Goal: Transaction & Acquisition: Purchase product/service

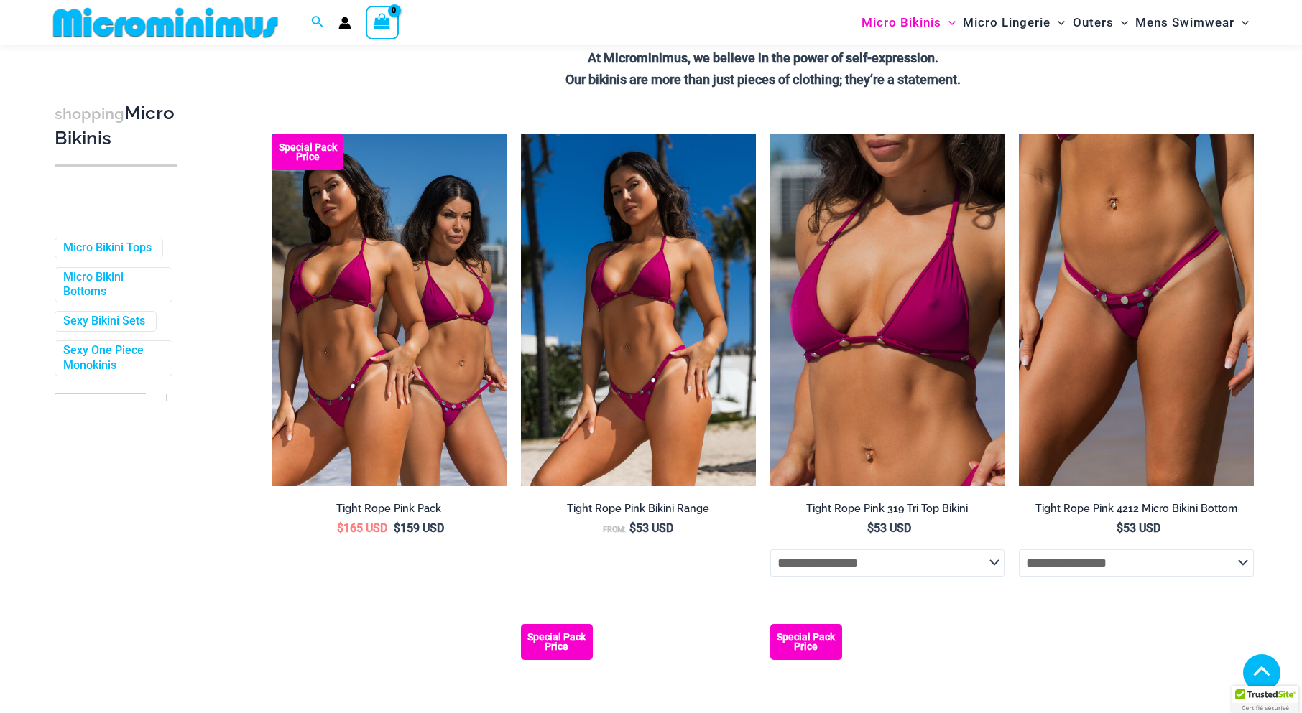
scroll to position [746, 0]
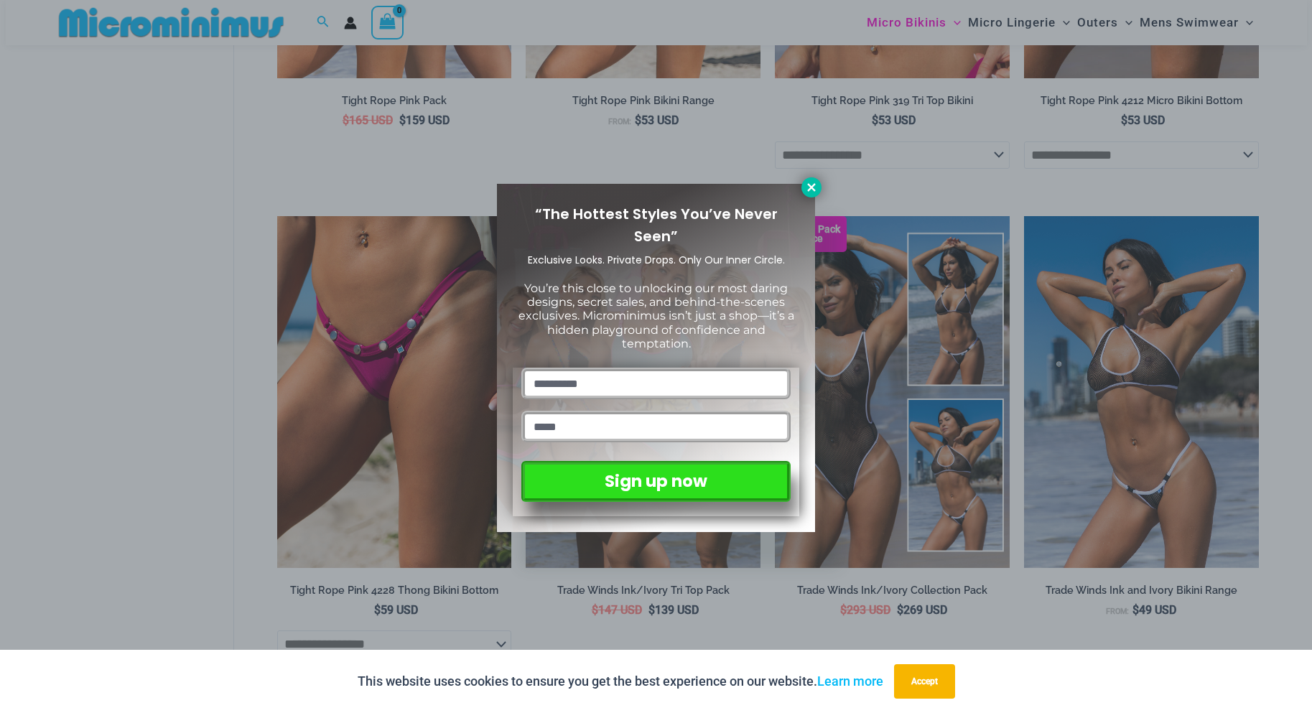
click at [814, 186] on icon at bounding box center [811, 187] width 8 height 8
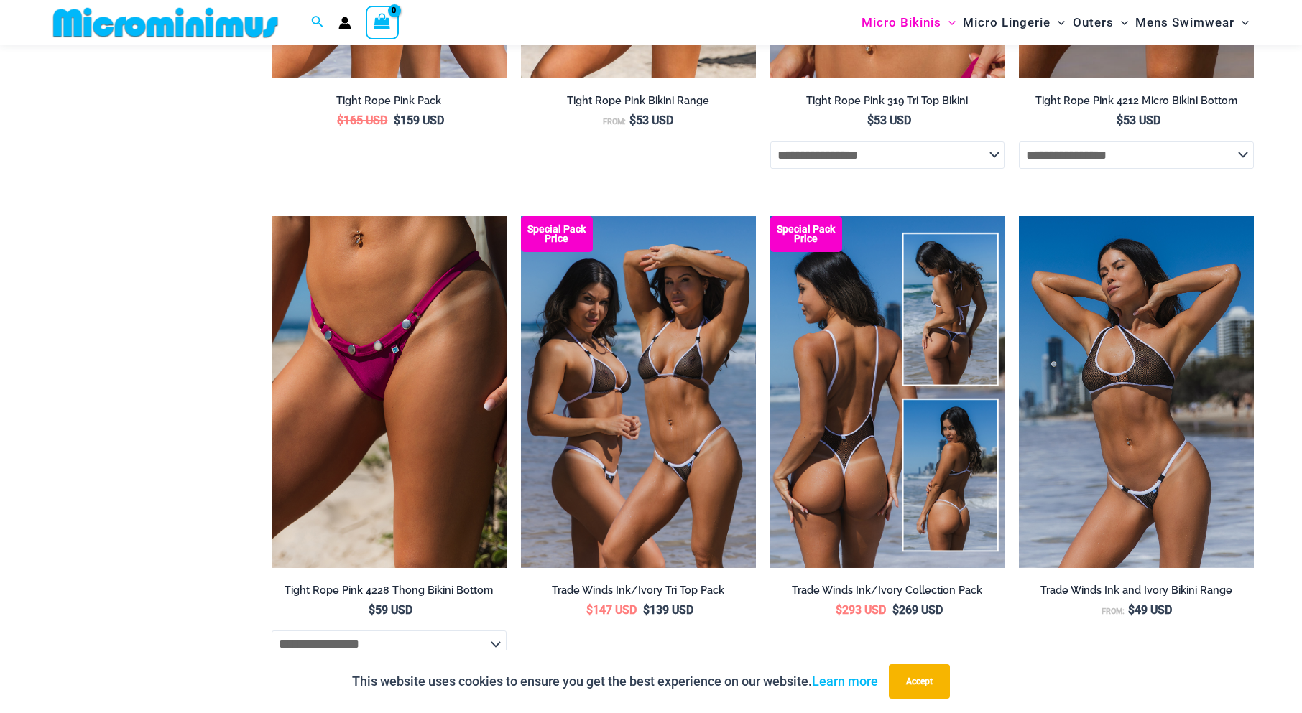
click at [840, 462] on img at bounding box center [887, 392] width 235 height 352
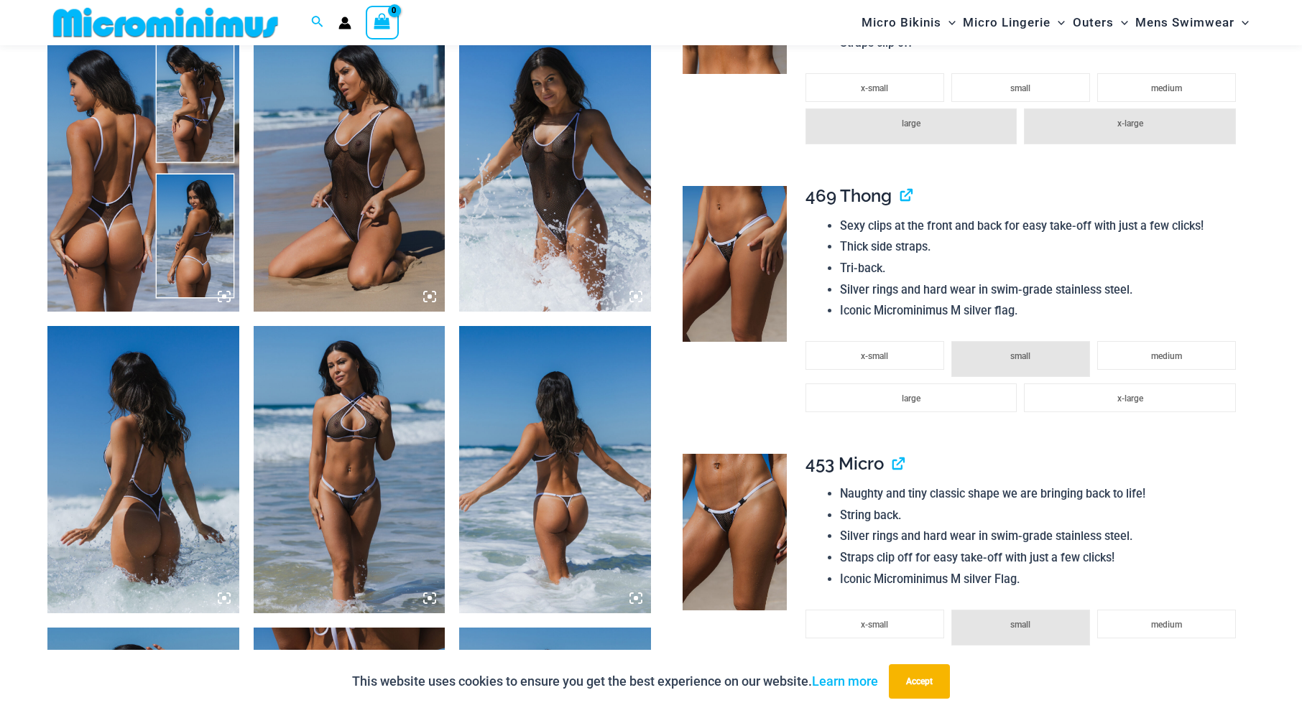
scroll to position [978, 0]
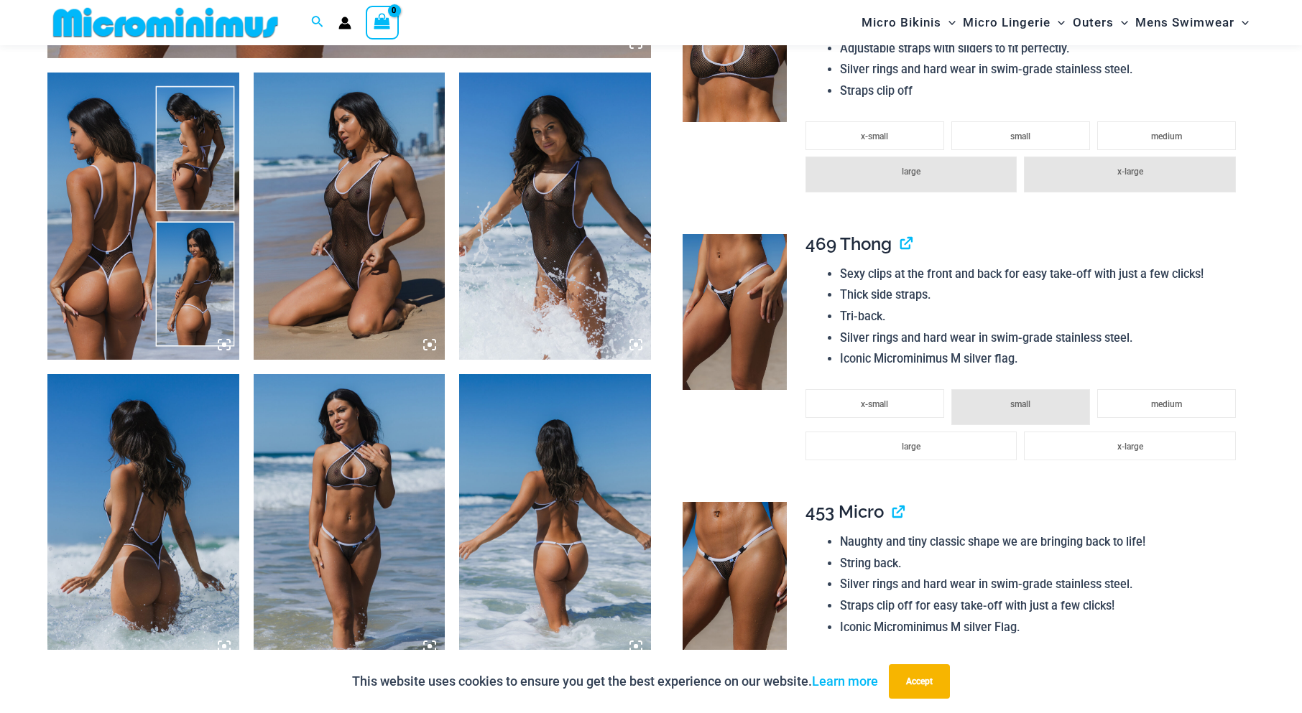
drag, startPoint x: 1307, startPoint y: 32, endPoint x: 1292, endPoint y: 129, distance: 98.1
click at [342, 245] on img at bounding box center [350, 216] width 192 height 287
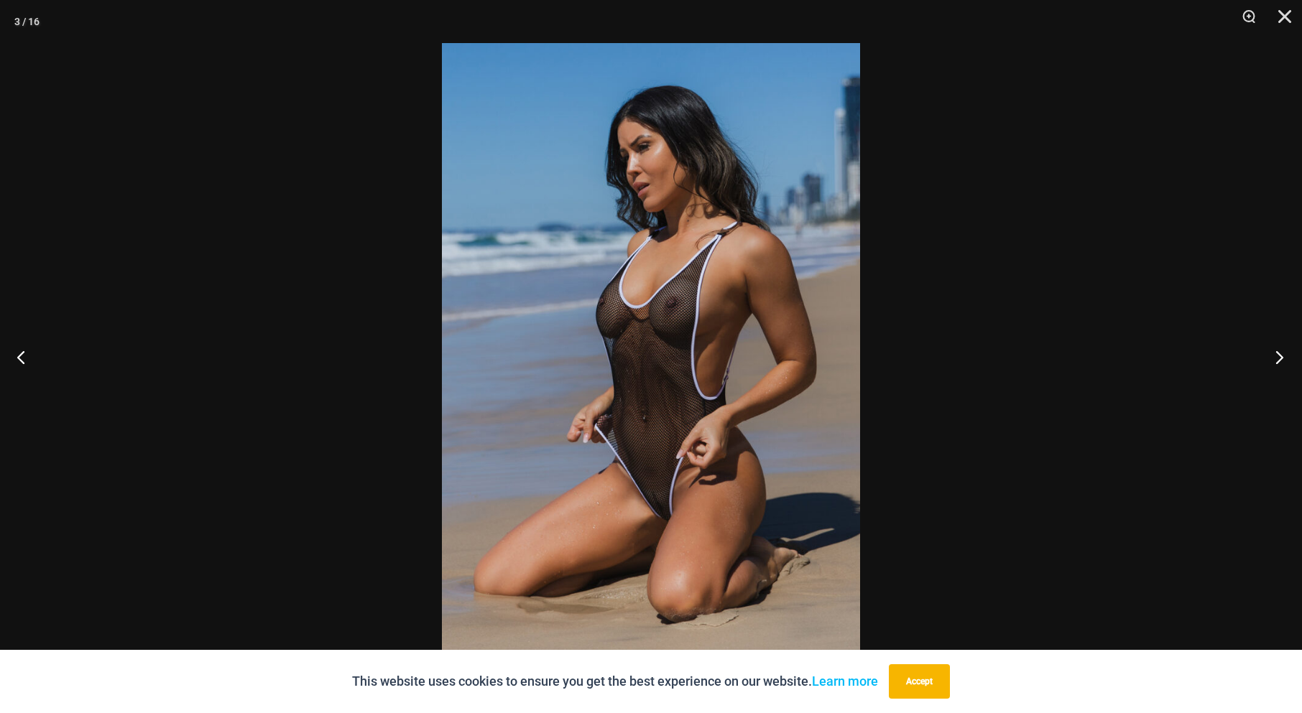
click at [1279, 356] on button "Next" at bounding box center [1275, 357] width 54 height 72
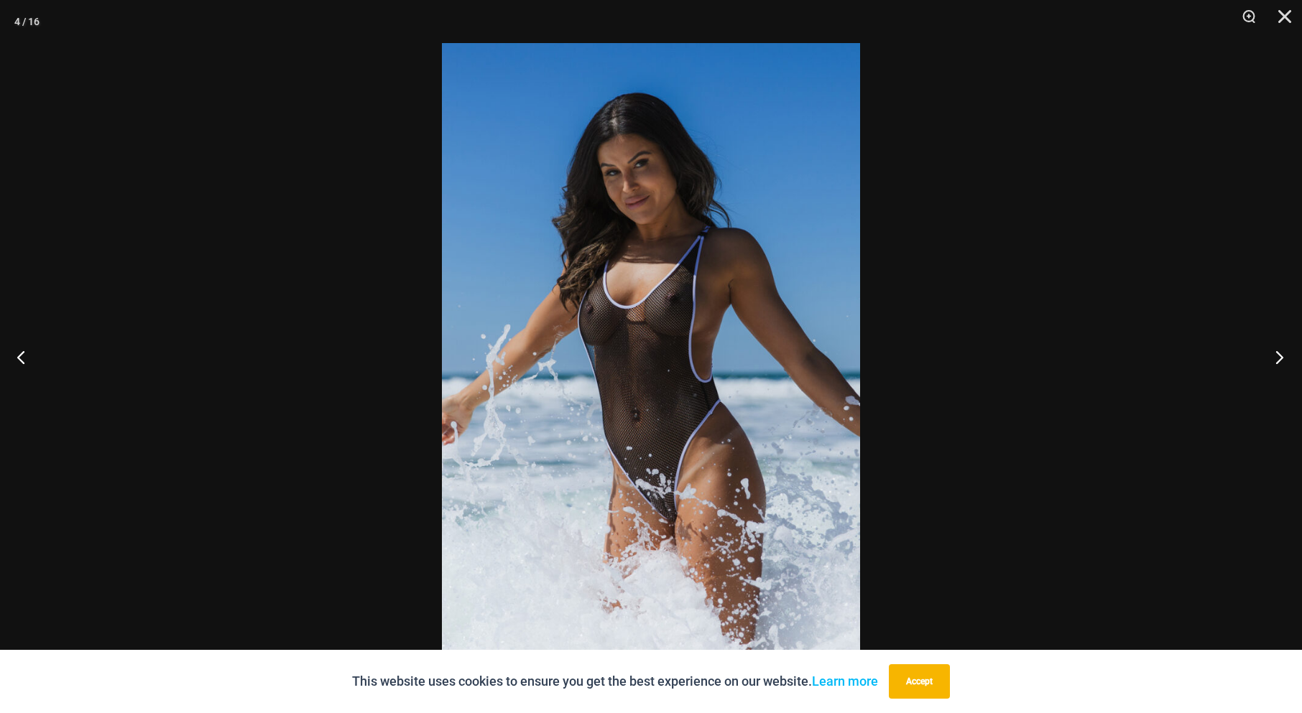
click at [1280, 356] on button "Next" at bounding box center [1275, 357] width 54 height 72
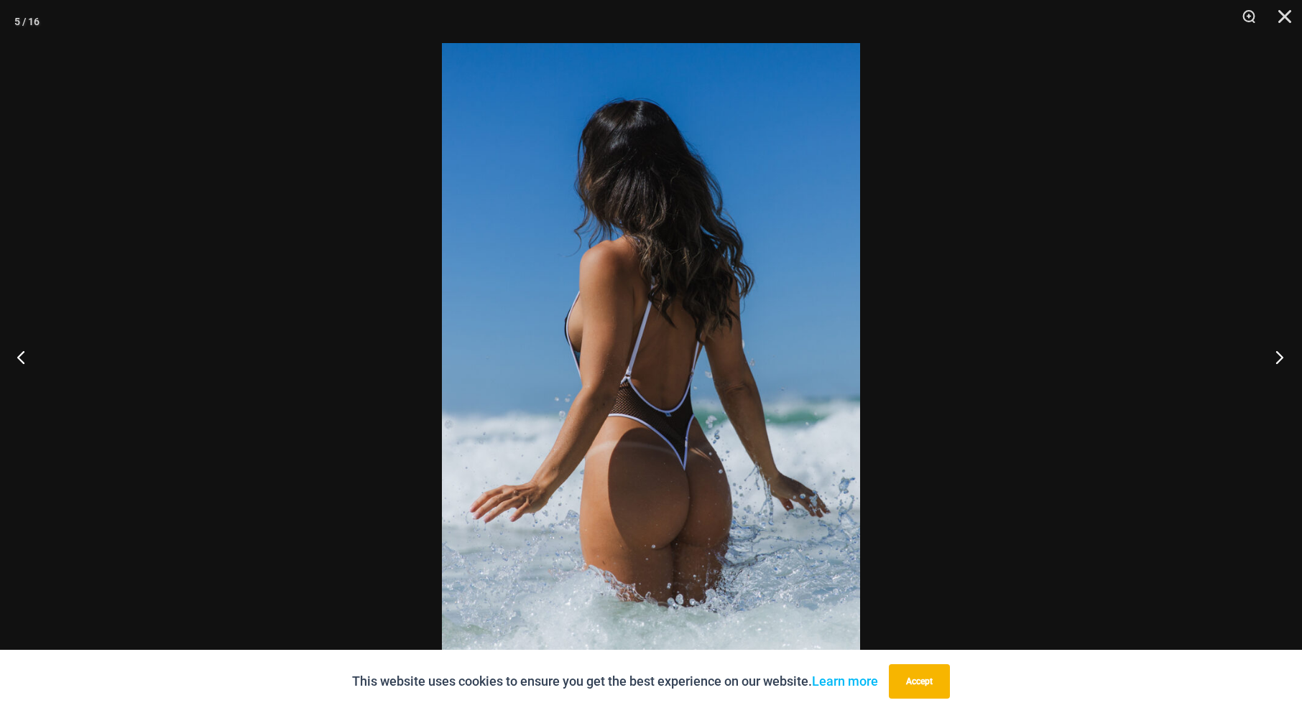
click at [1280, 356] on button "Next" at bounding box center [1275, 357] width 54 height 72
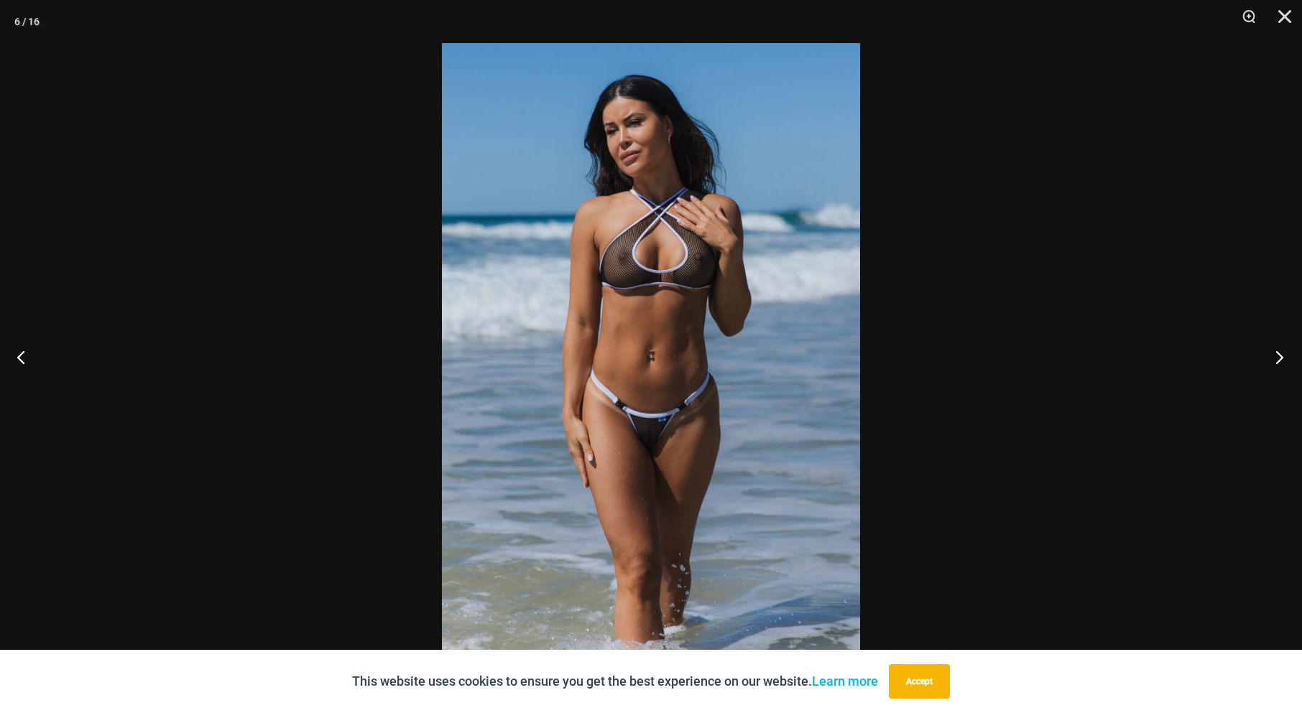
click at [1280, 356] on button "Next" at bounding box center [1275, 357] width 54 height 72
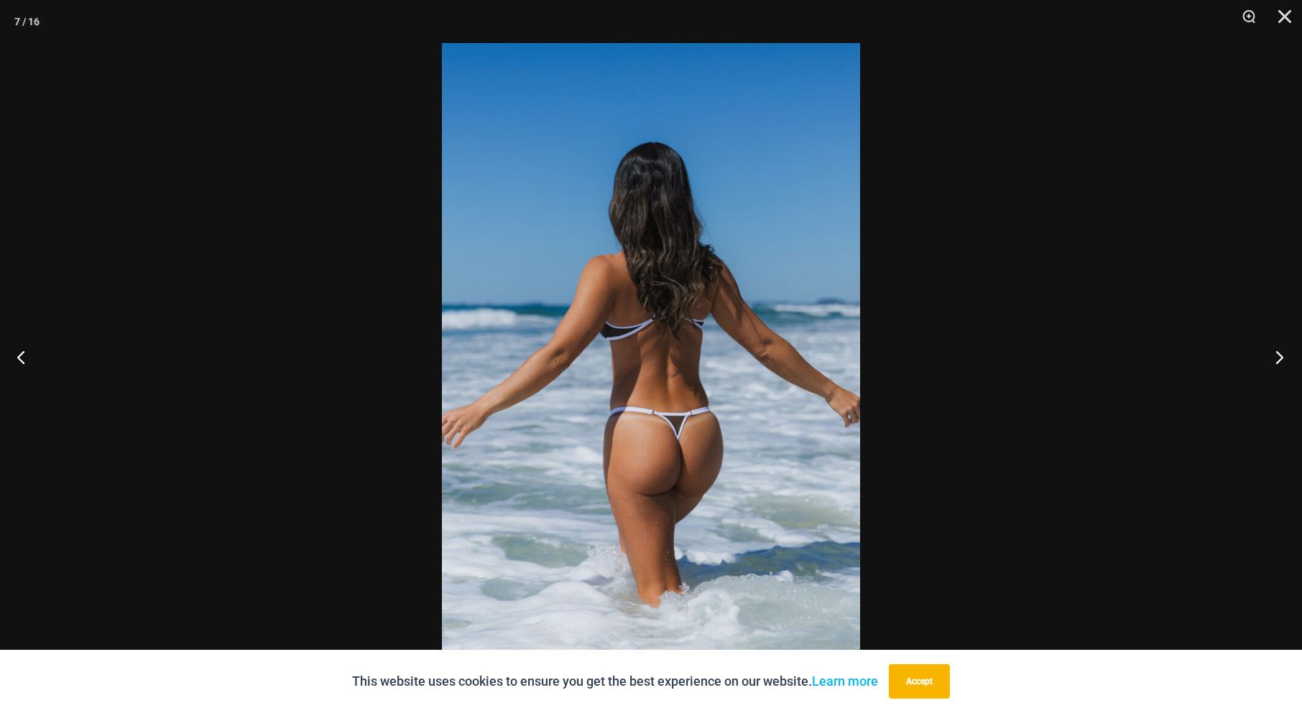
click at [1280, 356] on button "Next" at bounding box center [1275, 357] width 54 height 72
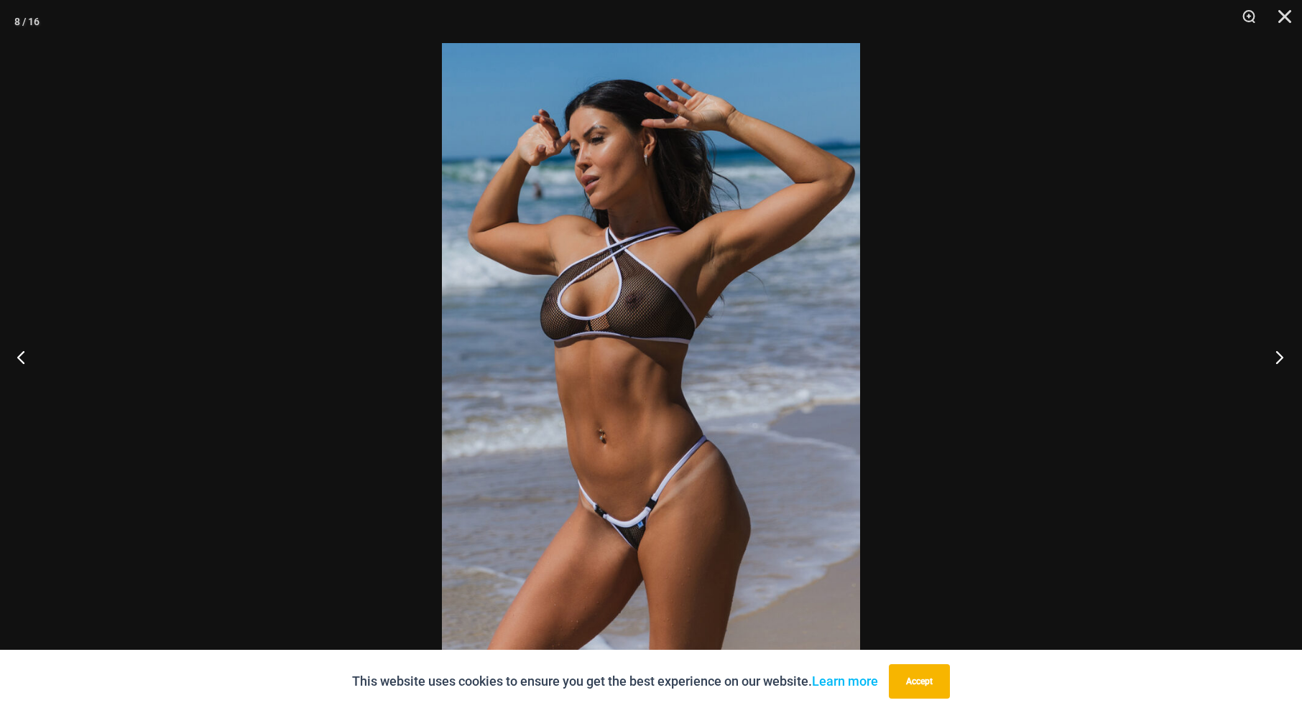
click at [1280, 356] on button "Next" at bounding box center [1275, 357] width 54 height 72
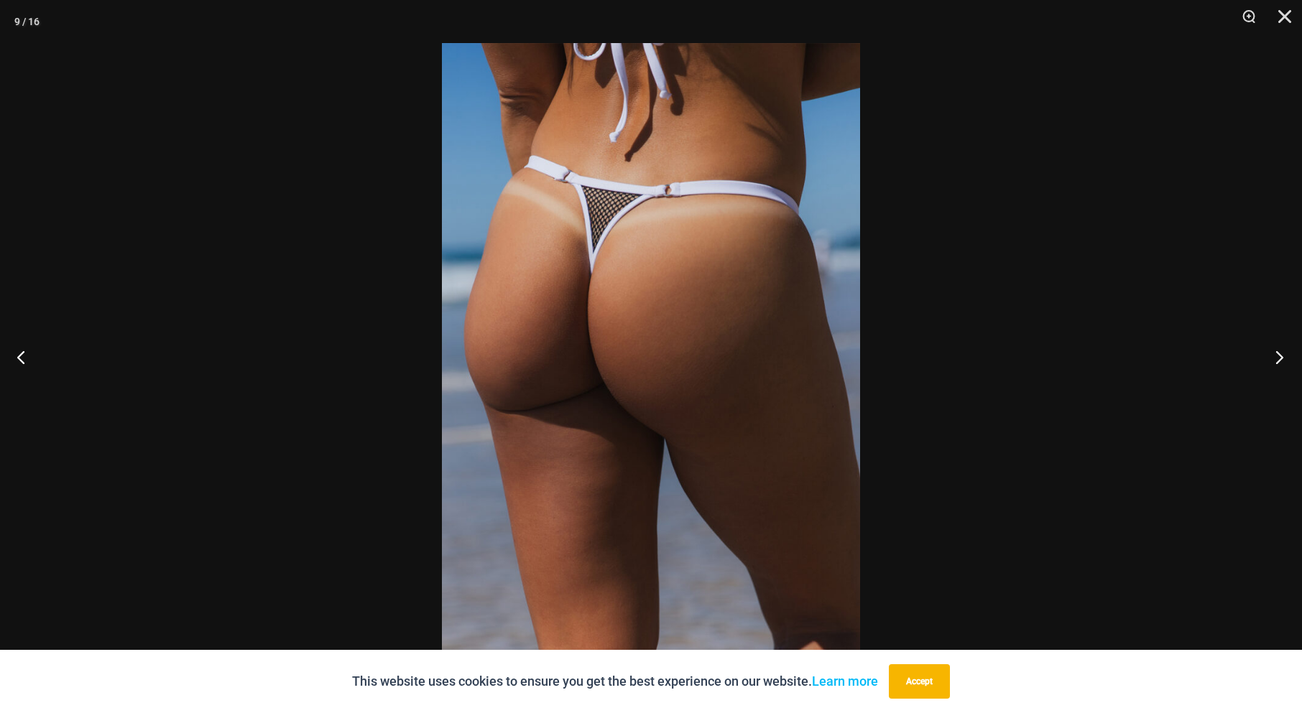
click at [1280, 356] on button "Next" at bounding box center [1275, 357] width 54 height 72
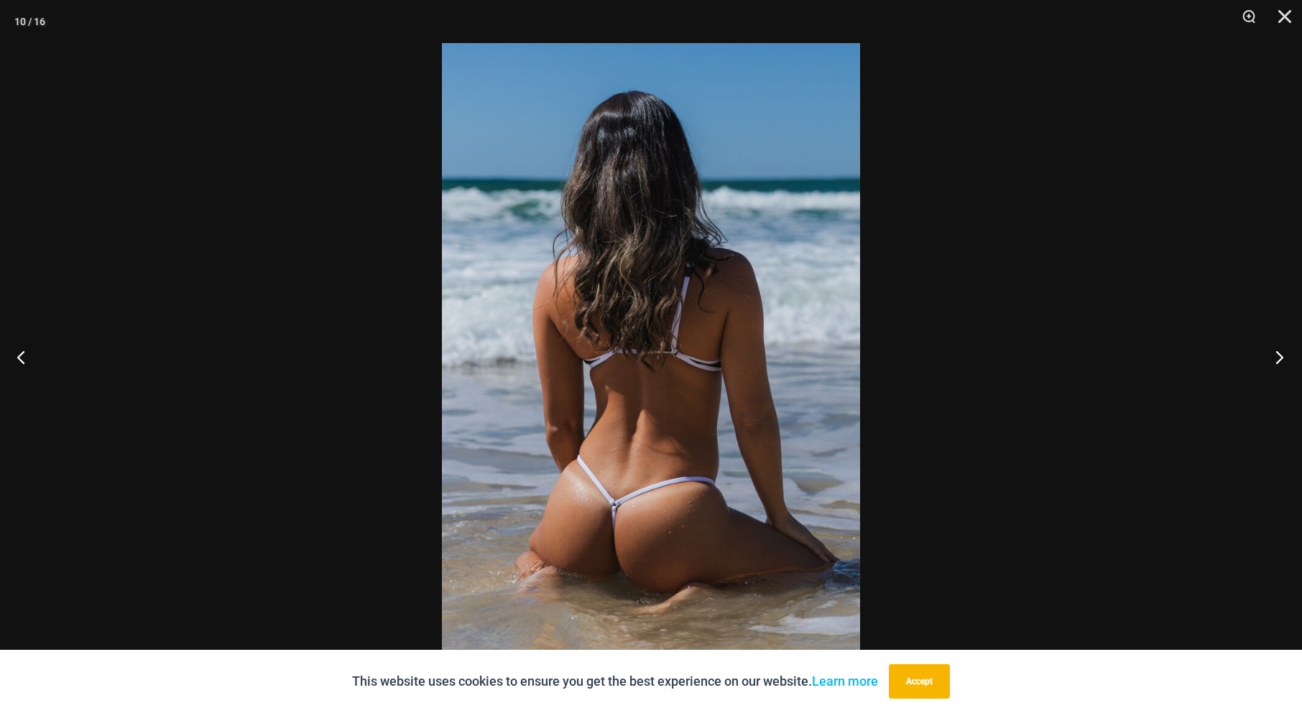
click at [1280, 356] on button "Next" at bounding box center [1275, 357] width 54 height 72
